Goal: Transaction & Acquisition: Download file/media

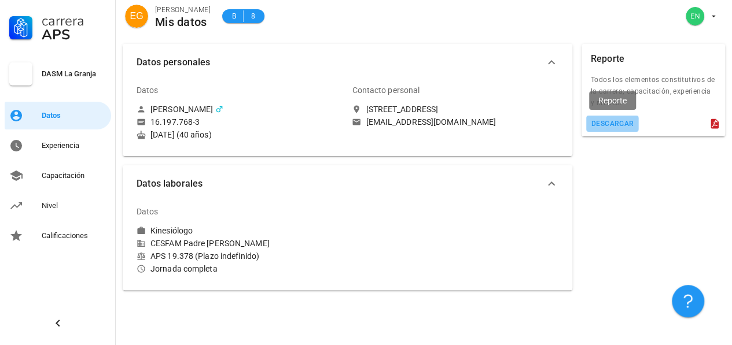
click at [619, 127] on div "descargar" at bounding box center [612, 124] width 43 height 8
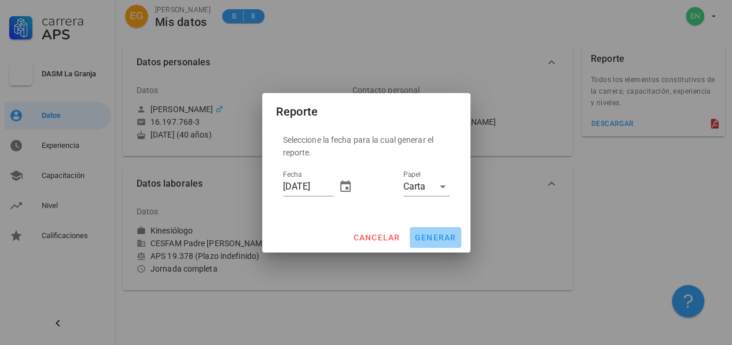
click at [419, 236] on span "generar" at bounding box center [435, 237] width 42 height 9
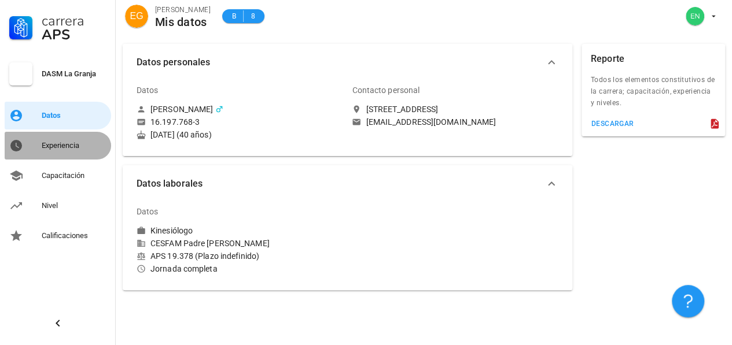
click at [71, 152] on div "Experiencia" at bounding box center [74, 146] width 65 height 19
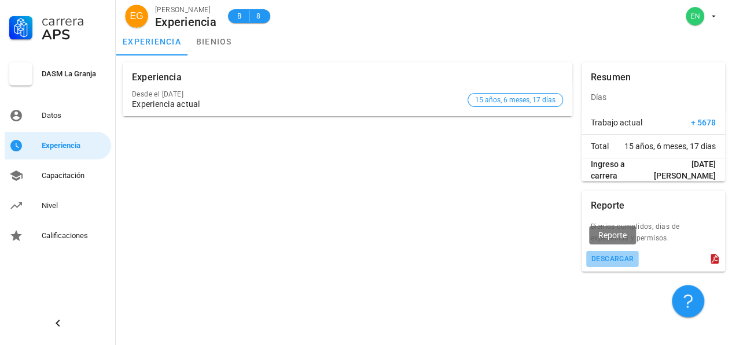
click at [605, 262] on div "descargar" at bounding box center [612, 259] width 43 height 8
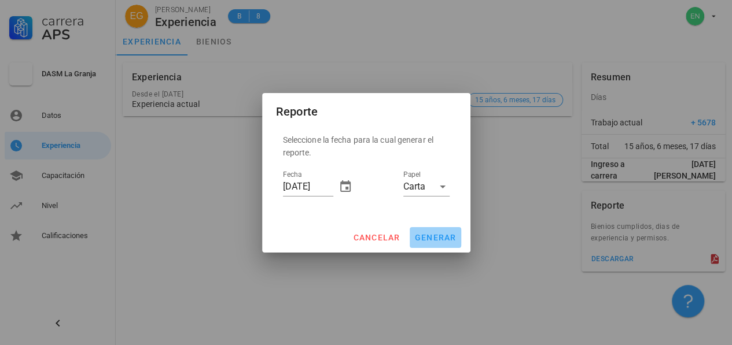
click at [426, 236] on span "generar" at bounding box center [435, 237] width 42 height 9
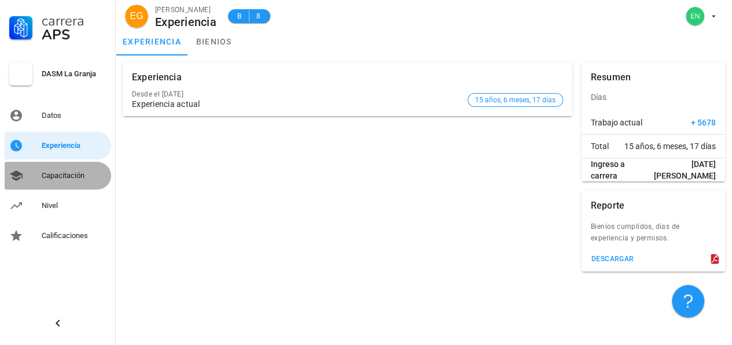
click at [51, 182] on div "Capacitación" at bounding box center [74, 176] width 65 height 19
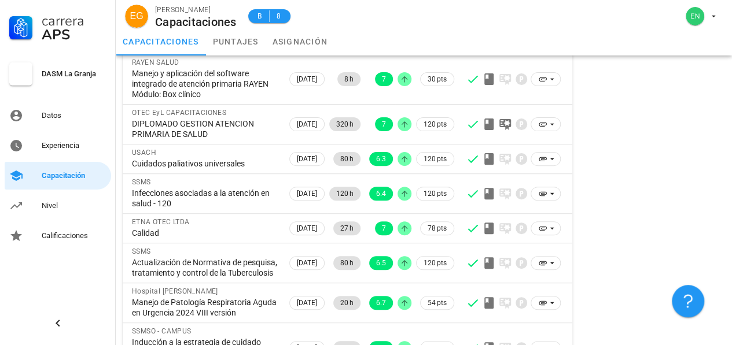
scroll to position [259, 0]
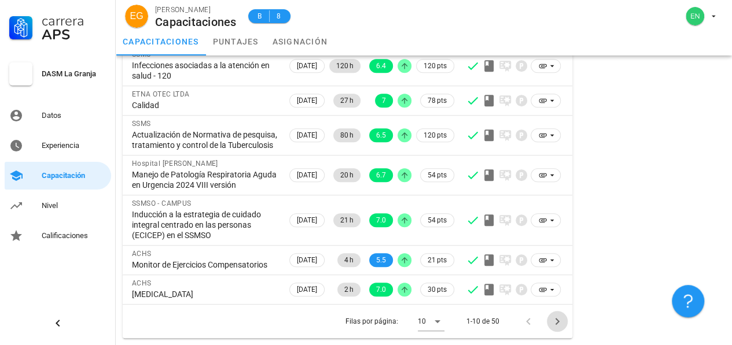
click at [557, 326] on icon "Página siguiente" at bounding box center [557, 322] width 14 height 14
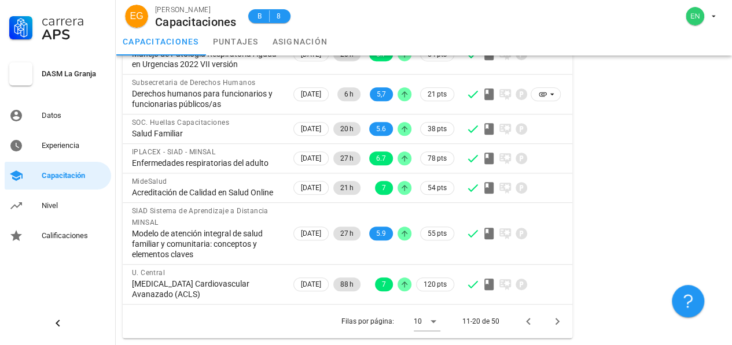
scroll to position [270, 0]
click at [557, 322] on icon "Página siguiente" at bounding box center [557, 322] width 14 height 14
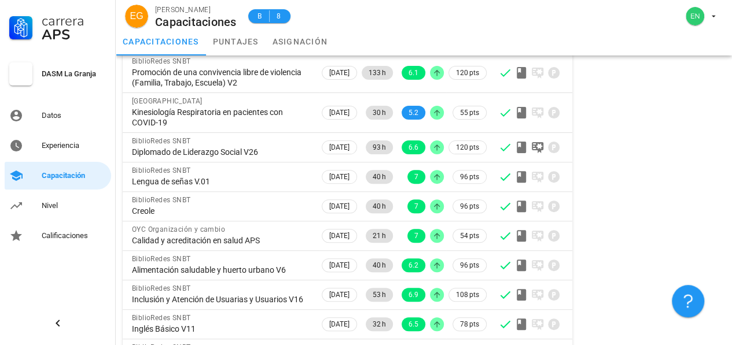
scroll to position [196, 0]
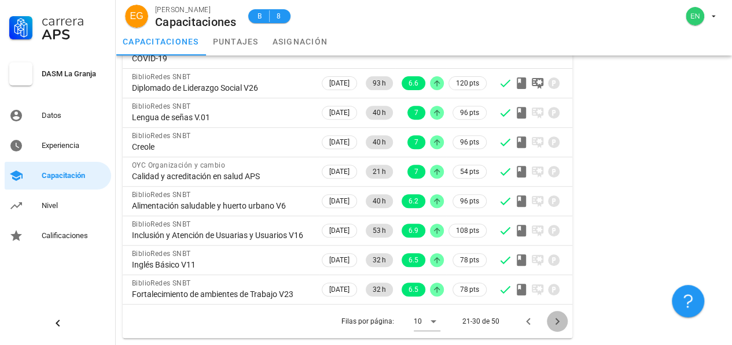
click at [559, 317] on icon "Página siguiente" at bounding box center [557, 322] width 14 height 14
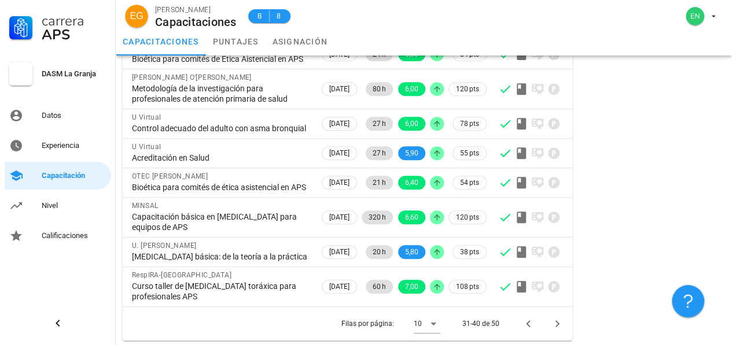
scroll to position [238, 0]
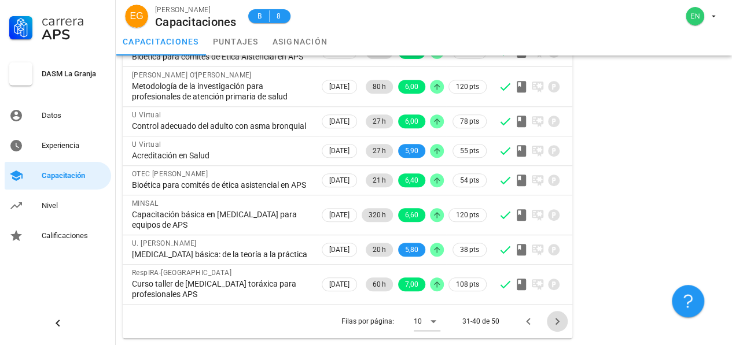
click at [559, 317] on icon "Página siguiente" at bounding box center [557, 322] width 14 height 14
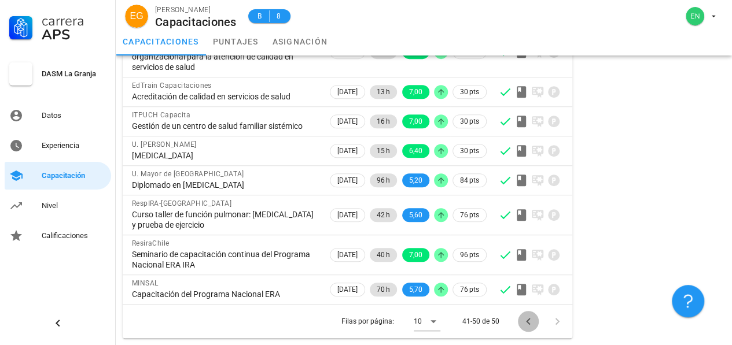
click at [525, 317] on icon "Página anterior" at bounding box center [528, 322] width 14 height 14
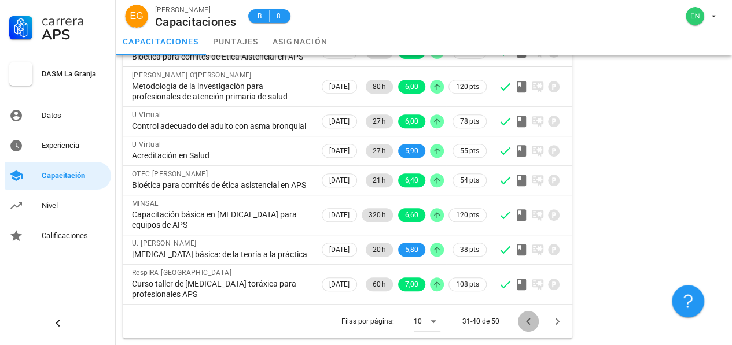
click at [525, 317] on icon "Página anterior" at bounding box center [528, 322] width 14 height 14
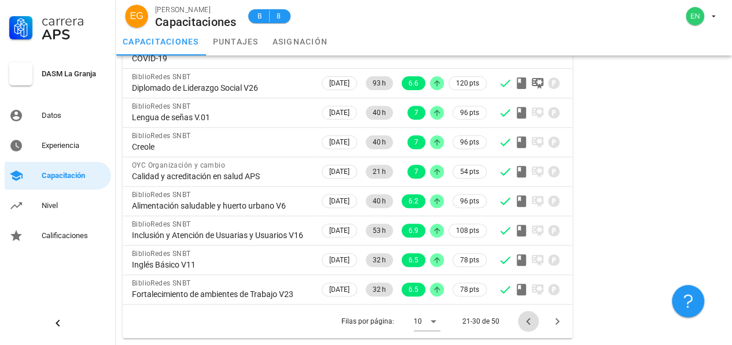
click at [525, 317] on icon "Página anterior" at bounding box center [528, 322] width 14 height 14
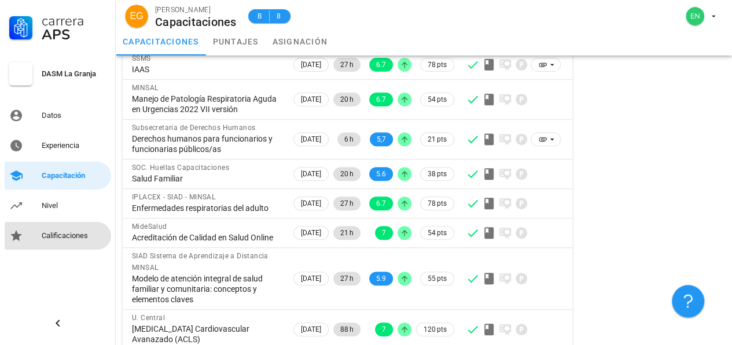
click at [70, 242] on div "Calificaciones" at bounding box center [74, 236] width 65 height 19
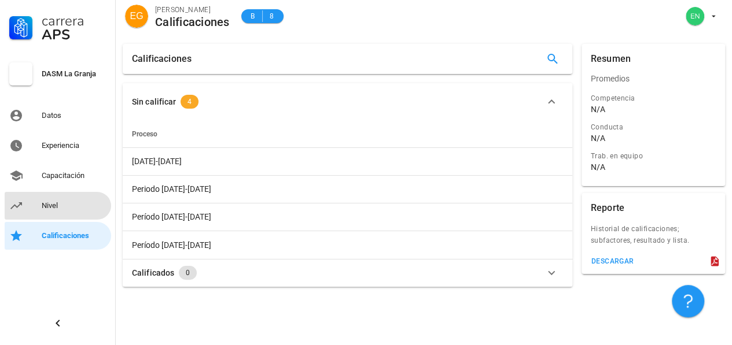
click at [53, 208] on div "Nivel" at bounding box center [74, 205] width 65 height 9
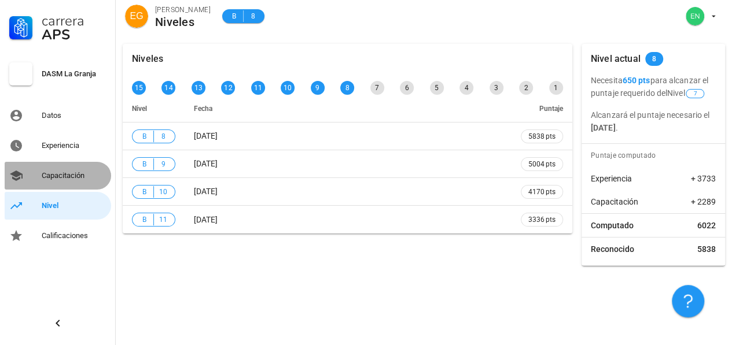
click at [62, 172] on div "Capacitación" at bounding box center [74, 175] width 65 height 9
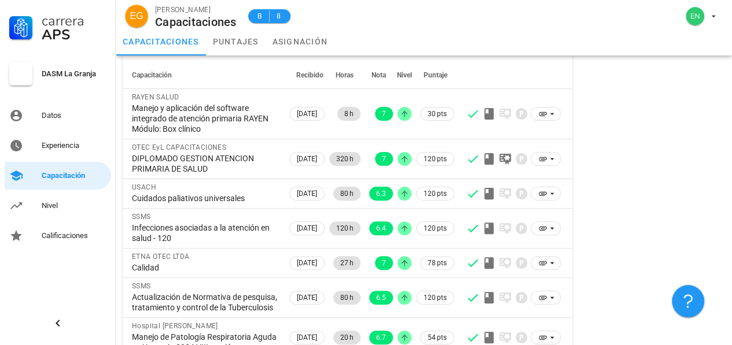
scroll to position [79, 0]
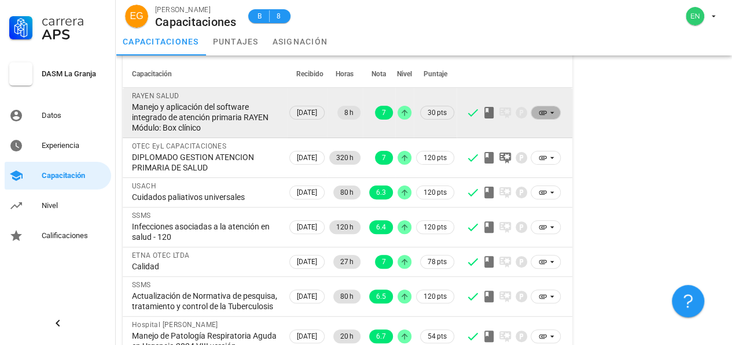
click at [552, 111] on icon at bounding box center [551, 112] width 9 height 9
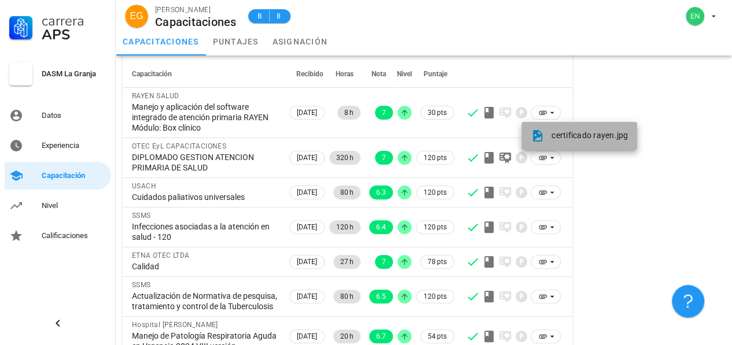
click at [575, 134] on span "certificado rayen.jpg" at bounding box center [589, 135] width 76 height 9
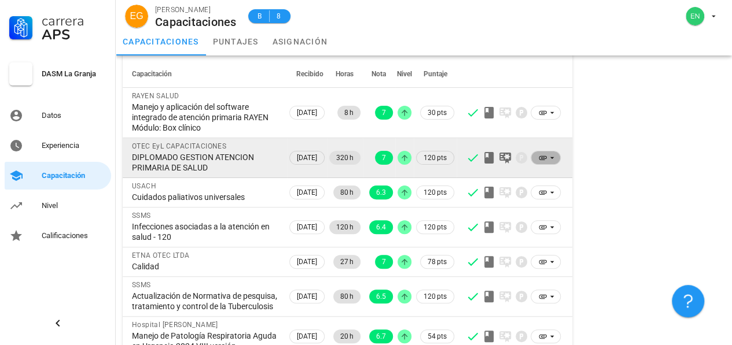
click at [552, 159] on icon at bounding box center [551, 157] width 9 height 9
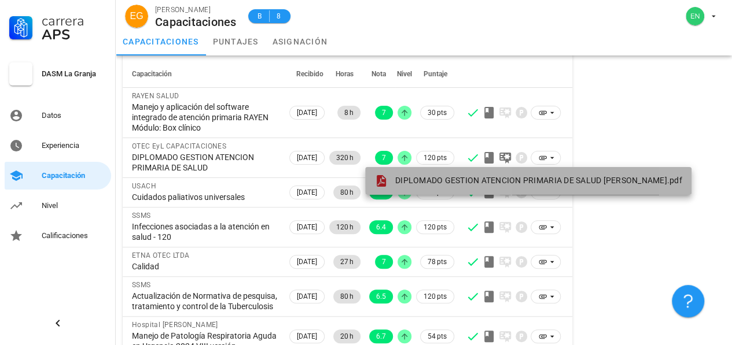
click at [531, 178] on span "DIPLOMADO GESTION ATENCION PRIMARIA DE SALUD [PERSON_NAME].pdf" at bounding box center [538, 180] width 287 height 9
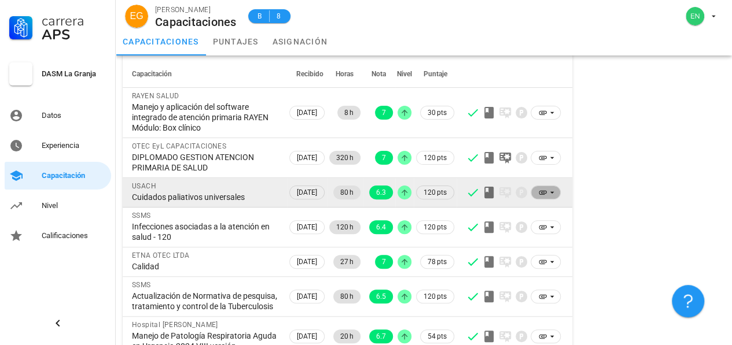
click at [542, 192] on icon at bounding box center [543, 193] width 8 height 4
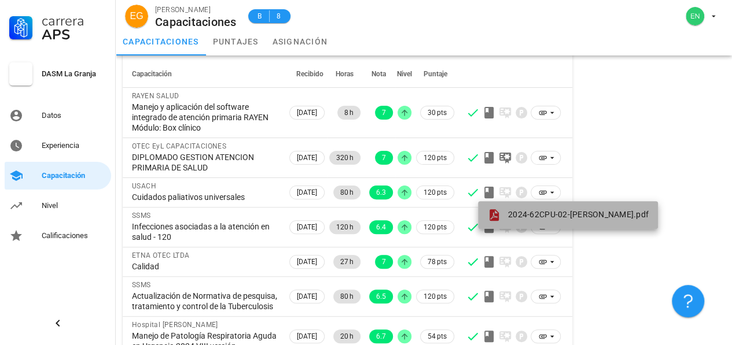
click at [561, 214] on span "2024-62CPU-02-[PERSON_NAME].pdf" at bounding box center [578, 214] width 141 height 9
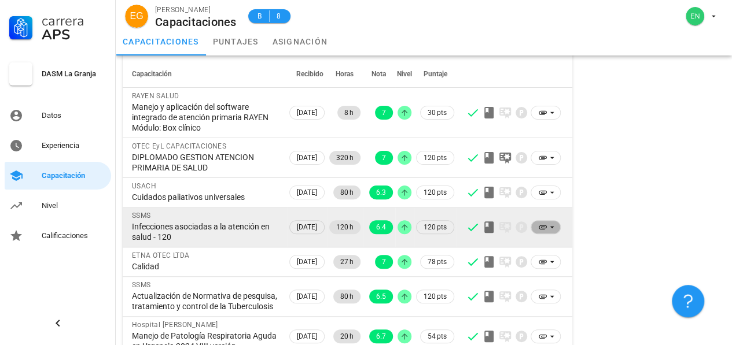
click at [539, 229] on icon at bounding box center [543, 228] width 8 height 4
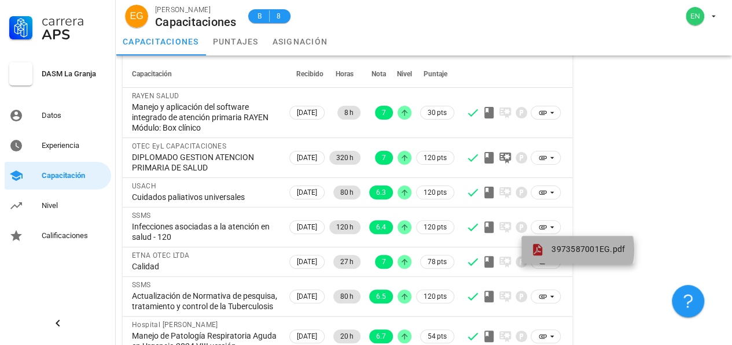
click at [567, 253] on span "3973587001EG.pdf" at bounding box center [587, 249] width 73 height 9
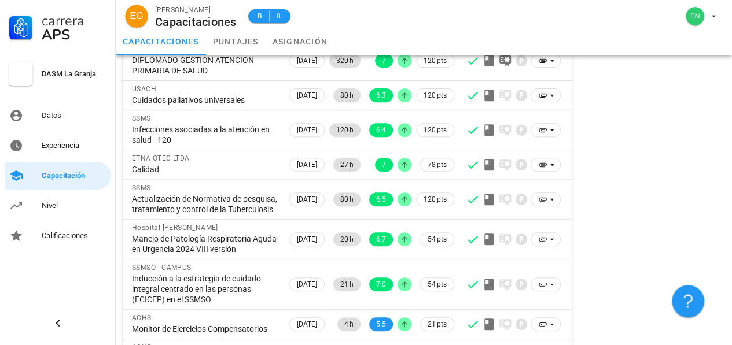
scroll to position [178, 0]
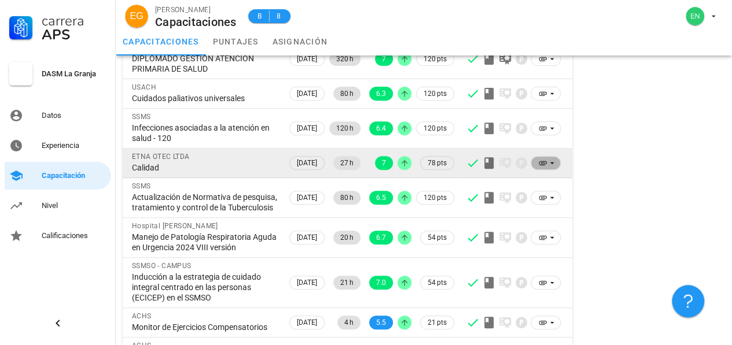
click at [544, 161] on icon at bounding box center [543, 163] width 8 height 4
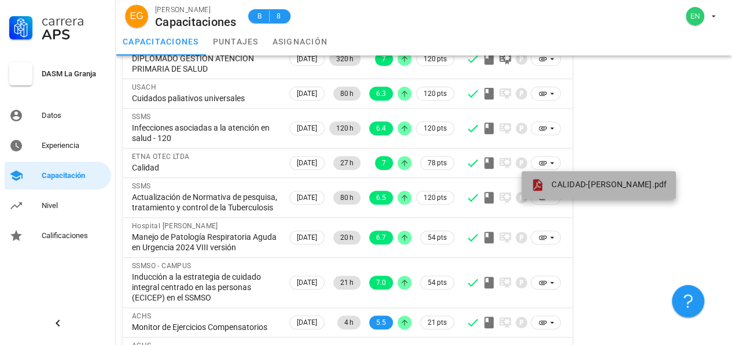
click at [572, 182] on span "CALIDAD-[PERSON_NAME].pdf" at bounding box center [608, 184] width 115 height 9
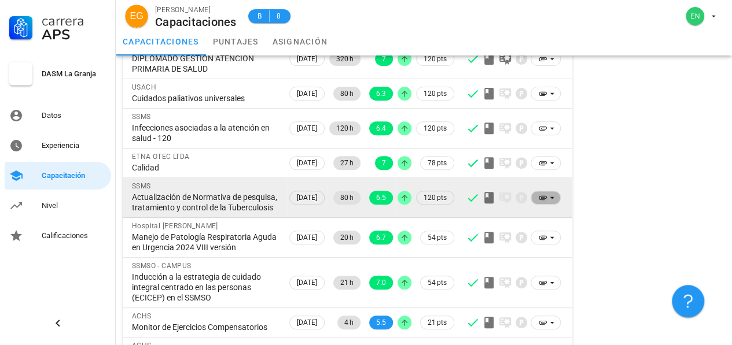
click at [543, 203] on icon at bounding box center [542, 197] width 9 height 9
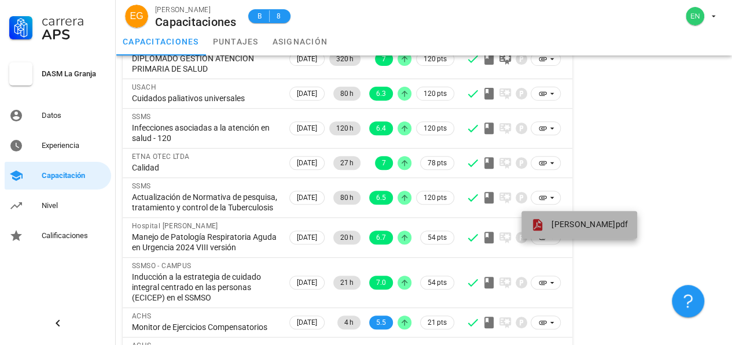
click at [564, 227] on span "[PERSON_NAME]pdf" at bounding box center [589, 224] width 76 height 9
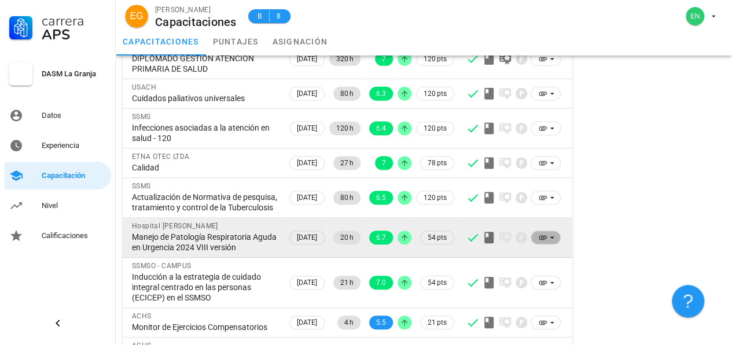
click at [538, 242] on icon at bounding box center [542, 237] width 9 height 9
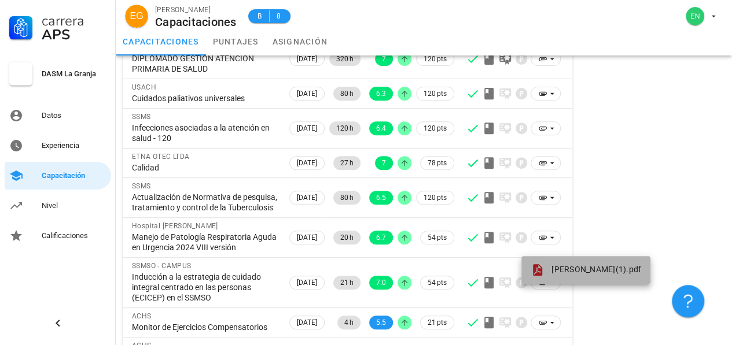
click at [577, 271] on span "[PERSON_NAME](1).pdf" at bounding box center [596, 269] width 90 height 9
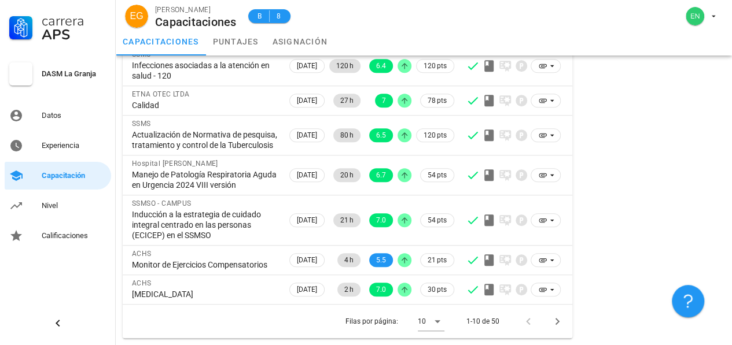
scroll to position [259, 0]
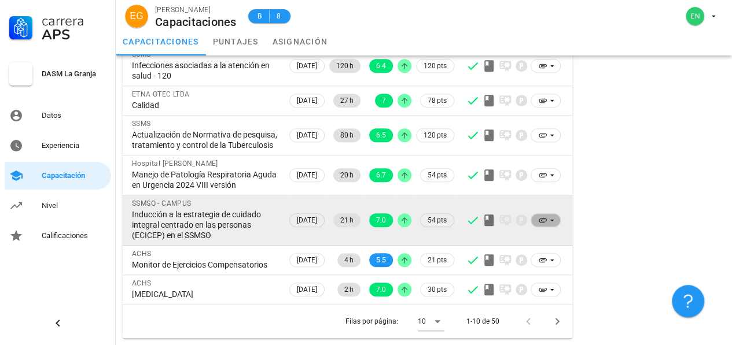
click at [535, 214] on span at bounding box center [546, 221] width 30 height 14
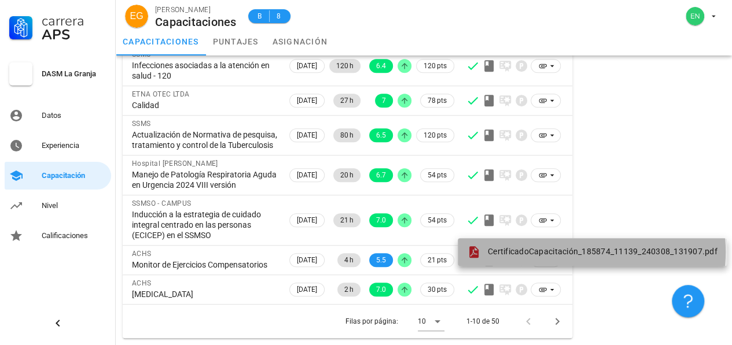
click at [546, 247] on span "CertificadoCapacitación_185874_11139_240308_131907.pdf" at bounding box center [603, 251] width 230 height 9
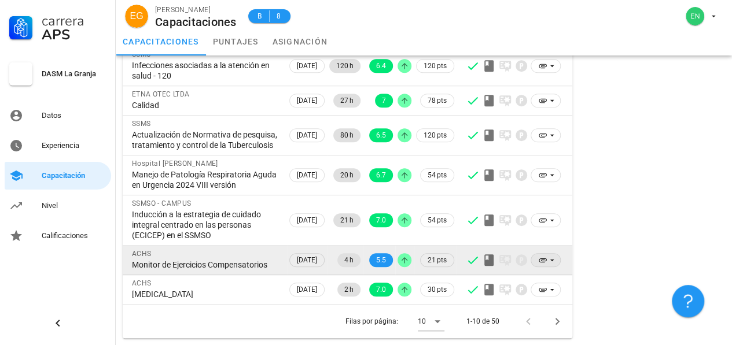
click at [549, 256] on icon at bounding box center [551, 260] width 9 height 9
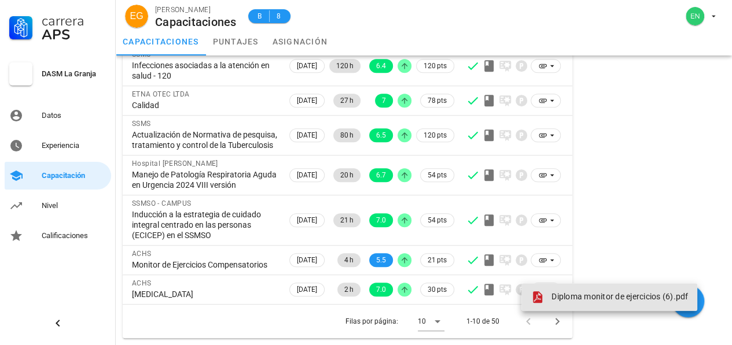
click at [573, 292] on span "Diploma monitor de ejercicios (6).pdf" at bounding box center [619, 296] width 137 height 9
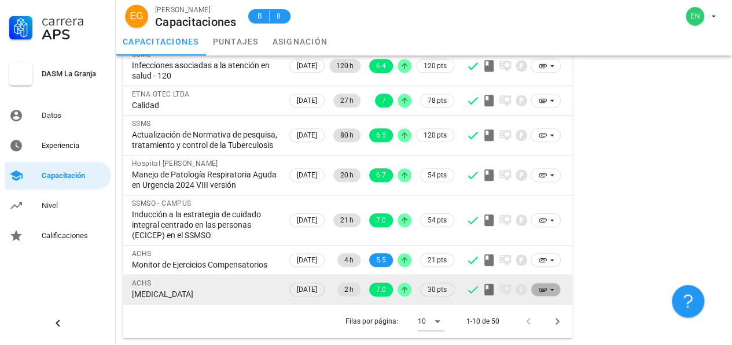
click at [543, 288] on icon at bounding box center [542, 289] width 9 height 9
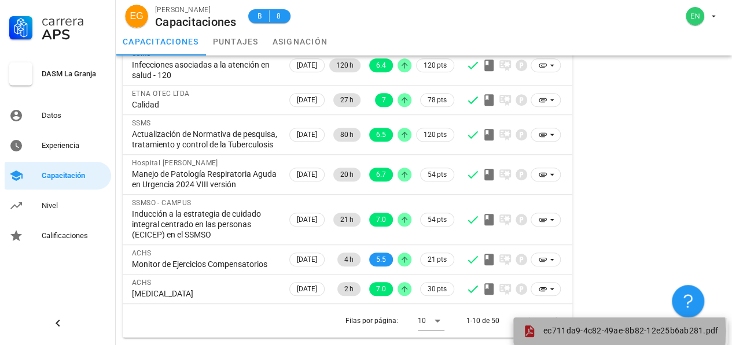
click at [593, 326] on span "ec711da9-4c82-49ae-8b82-12e25b6ab281.pdf" at bounding box center [630, 330] width 175 height 9
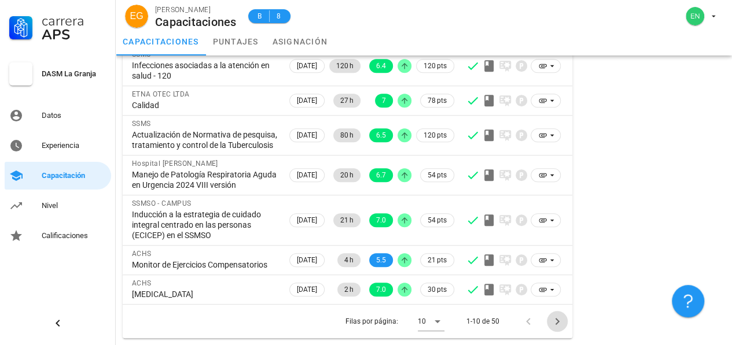
click at [557, 322] on icon "Página siguiente" at bounding box center [557, 322] width 14 height 14
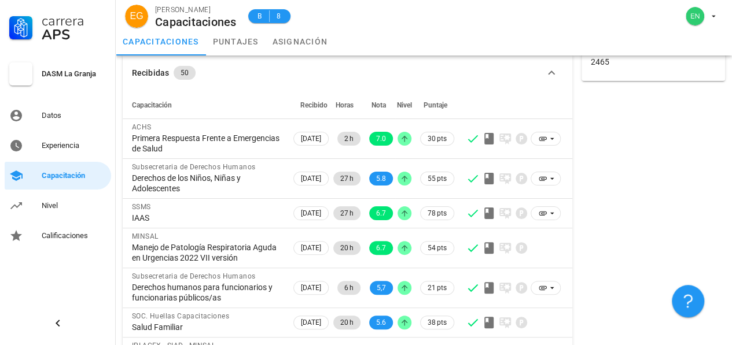
scroll to position [45, 0]
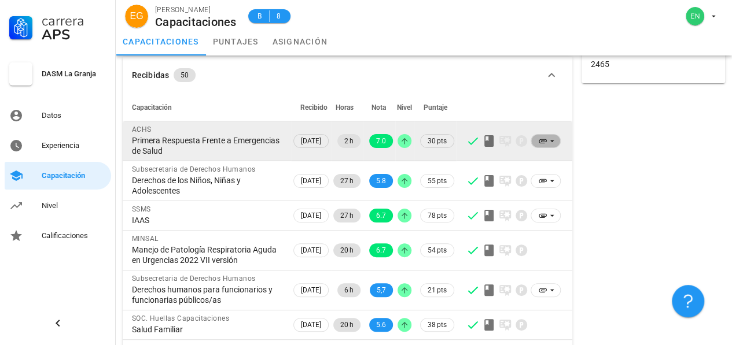
click at [546, 146] on span at bounding box center [545, 141] width 15 height 13
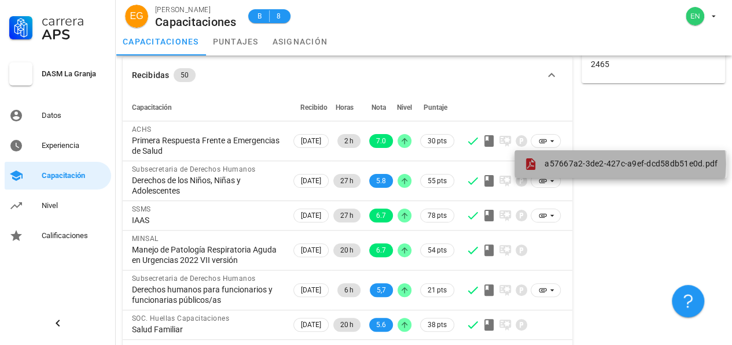
click at [570, 163] on span "a57667a2-3de2-427c-a9ef-dcd58db51e0d.pdf" at bounding box center [630, 163] width 173 height 9
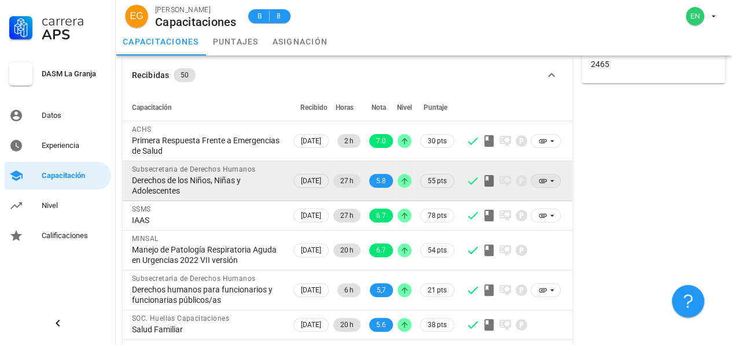
click at [551, 182] on icon at bounding box center [551, 180] width 9 height 9
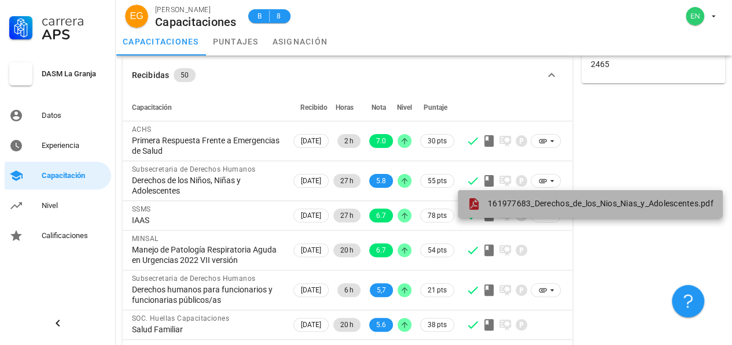
click at [525, 204] on span "161977683_Derechos_de_los_Nios_Nias_y_Adolescentes.pdf" at bounding box center [601, 203] width 226 height 9
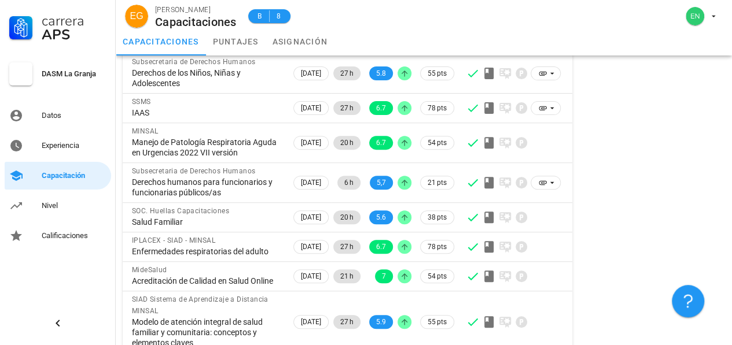
scroll to position [153, 0]
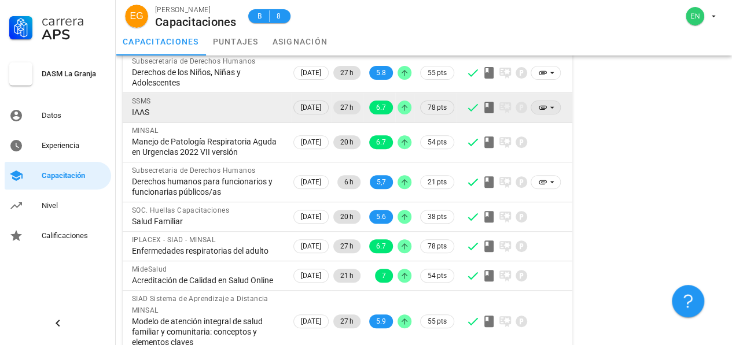
click at [546, 113] on span at bounding box center [545, 107] width 15 height 13
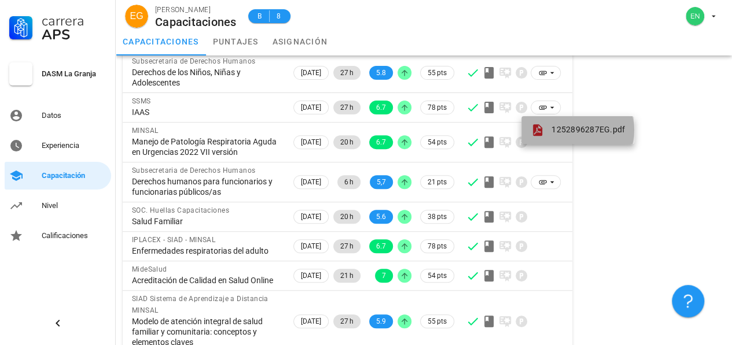
click at [576, 134] on div "1252896287EG.pdf" at bounding box center [578, 130] width 94 height 14
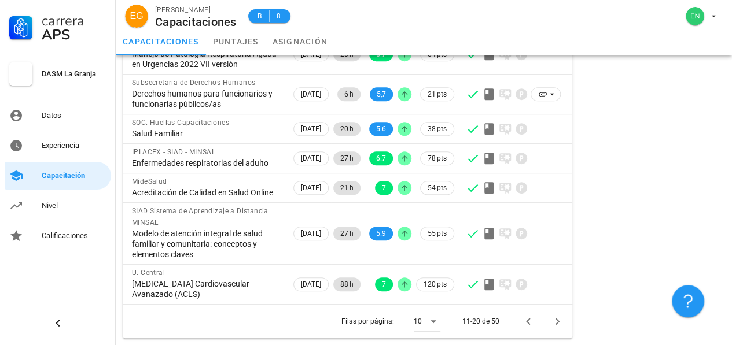
scroll to position [270, 0]
click at [527, 323] on icon "Página anterior" at bounding box center [528, 322] width 14 height 14
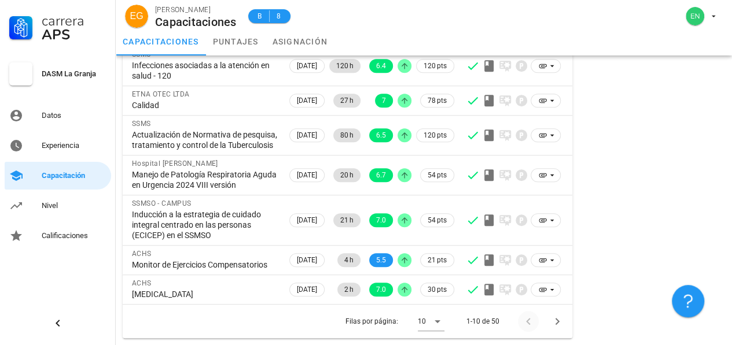
scroll to position [259, 0]
click at [558, 322] on icon "Página siguiente" at bounding box center [557, 322] width 14 height 14
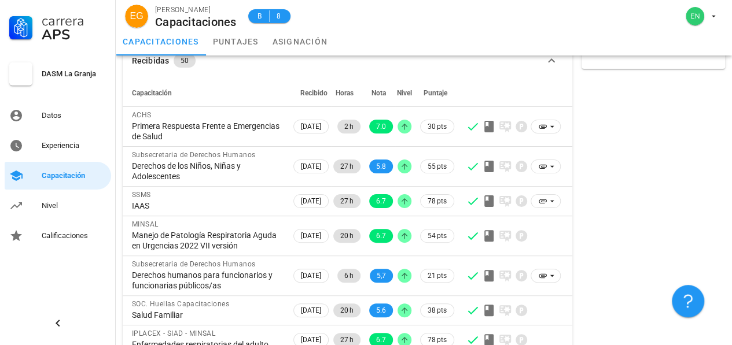
scroll to position [46, 0]
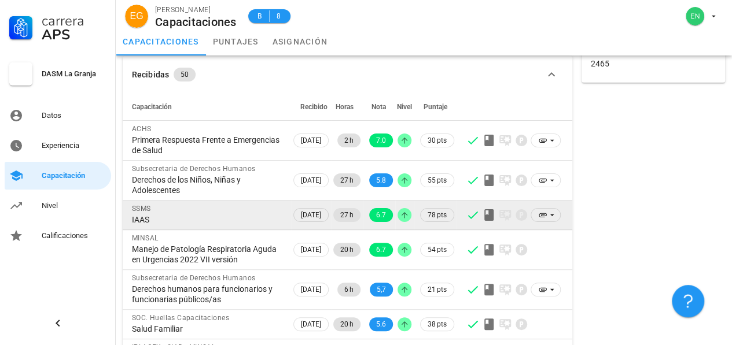
click at [544, 222] on td at bounding box center [515, 216] width 116 height 30
click at [549, 216] on icon at bounding box center [551, 215] width 9 height 9
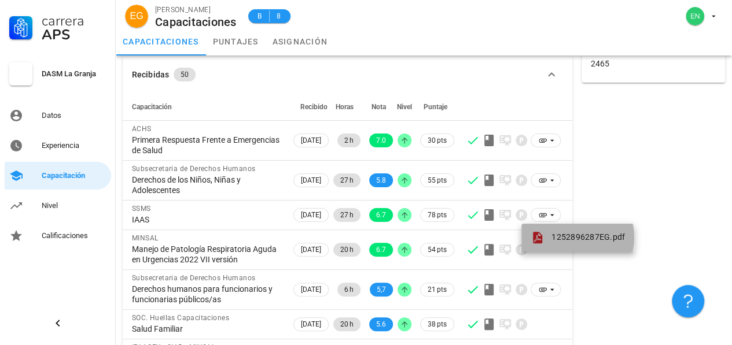
click at [569, 235] on span "1252896287EG.pdf" at bounding box center [587, 237] width 73 height 9
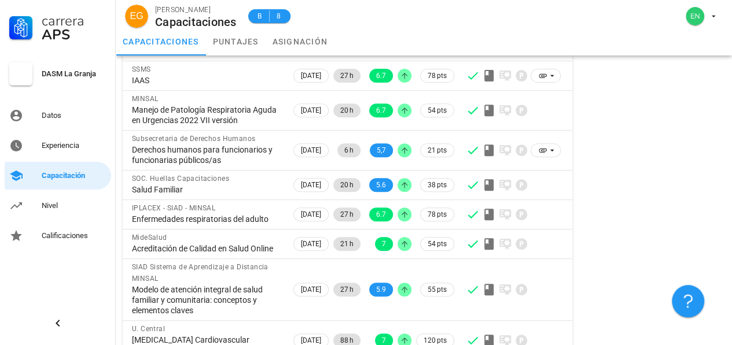
scroll to position [186, 0]
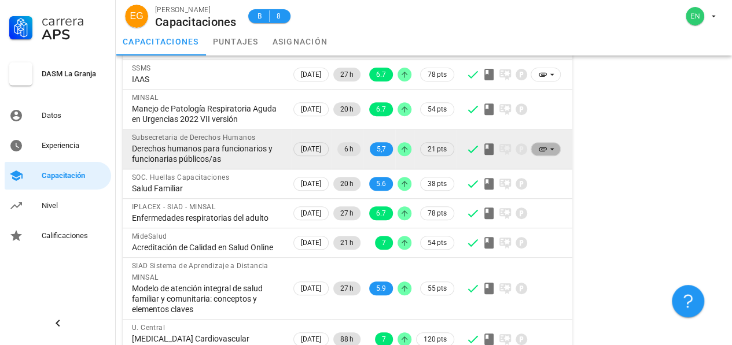
click at [554, 154] on icon at bounding box center [551, 149] width 9 height 9
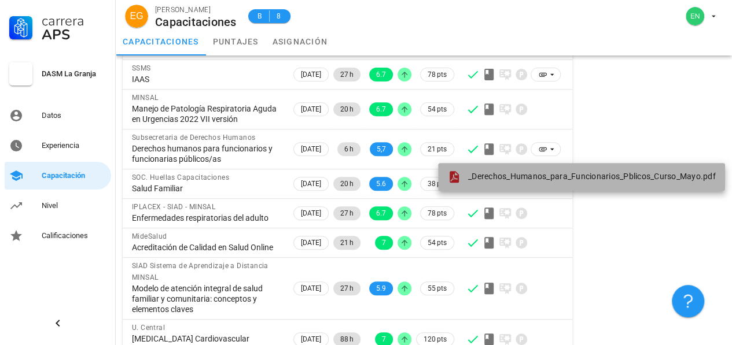
click at [558, 179] on span "_Derechos_Humanos_para_Funcionarios_Pblicos_Curso_Mayo.pdf" at bounding box center [592, 176] width 248 height 9
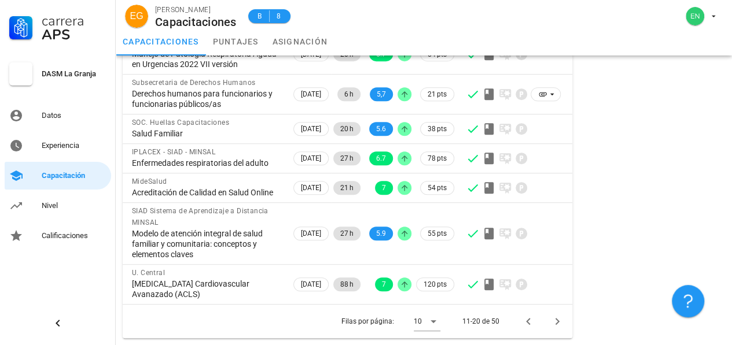
scroll to position [270, 0]
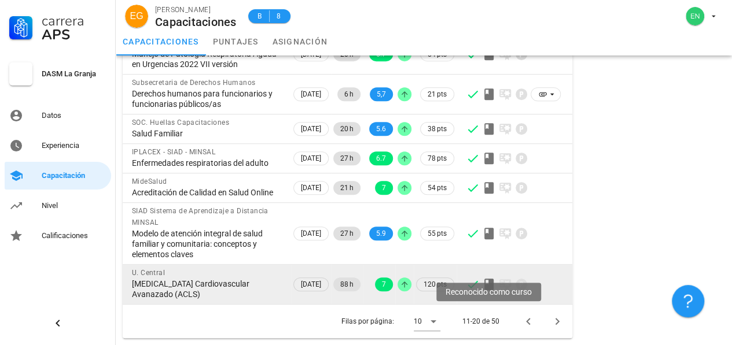
click at [486, 285] on icon at bounding box center [488, 285] width 9 height 12
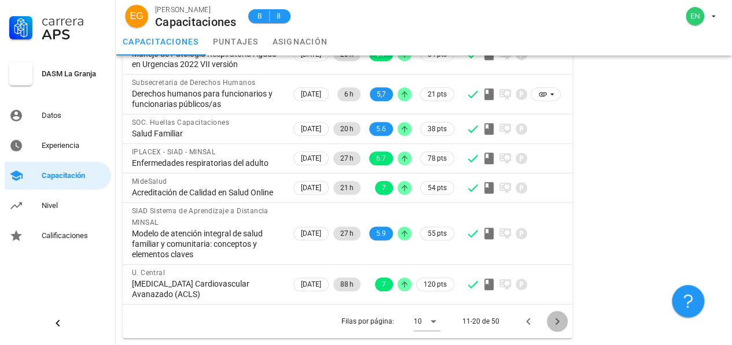
click at [554, 321] on icon "Página siguiente" at bounding box center [557, 322] width 14 height 14
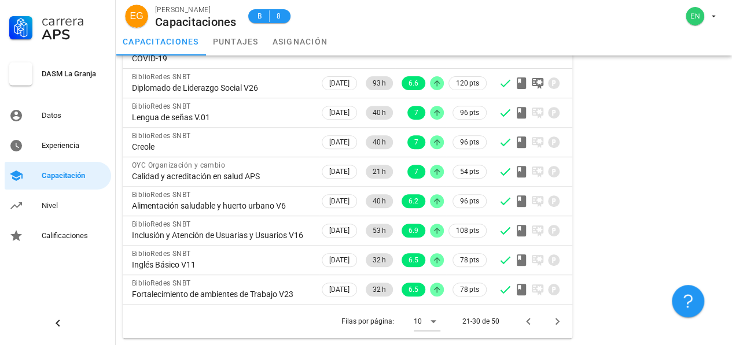
scroll to position [196, 0]
click at [557, 322] on icon "Página siguiente" at bounding box center [557, 322] width 14 height 14
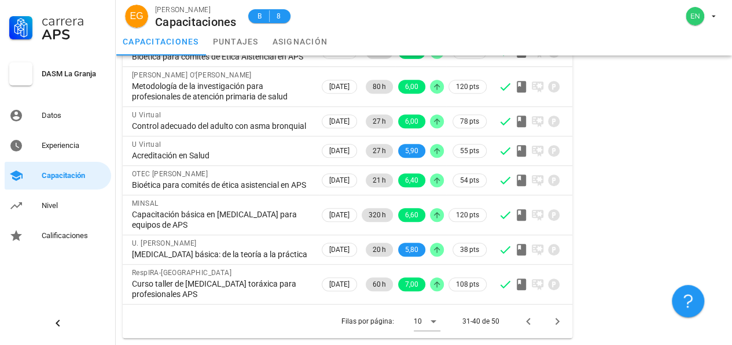
scroll to position [238, 0]
click at [561, 329] on button "Página siguiente" at bounding box center [557, 321] width 21 height 21
